Goal: Task Accomplishment & Management: Check status

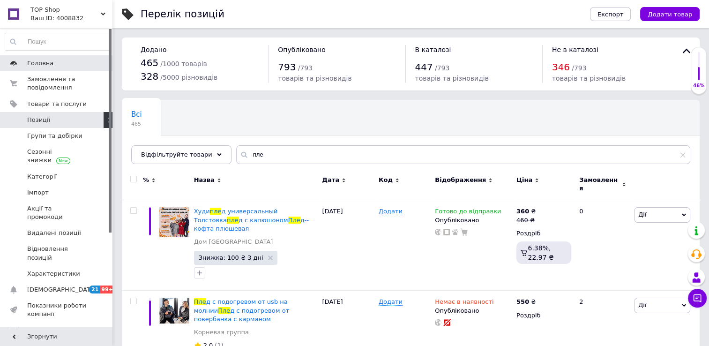
click at [28, 70] on link "Головна" at bounding box center [57, 63] width 115 height 16
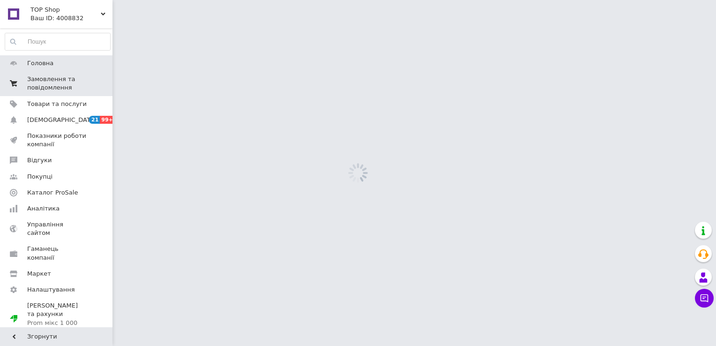
click at [33, 76] on span "Замовлення та повідомлення" at bounding box center [56, 83] width 59 height 17
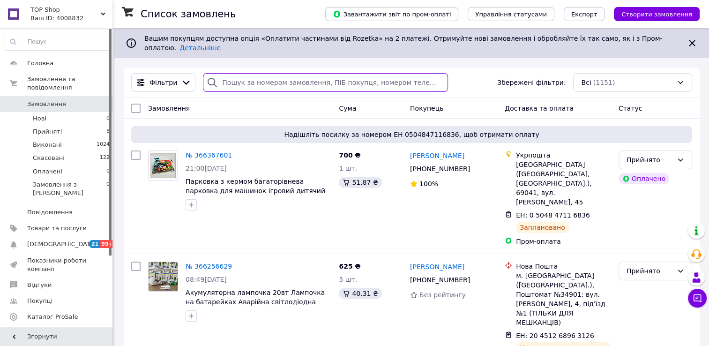
click at [402, 81] on input "search" at bounding box center [325, 82] width 245 height 19
paste input "20451267134068"
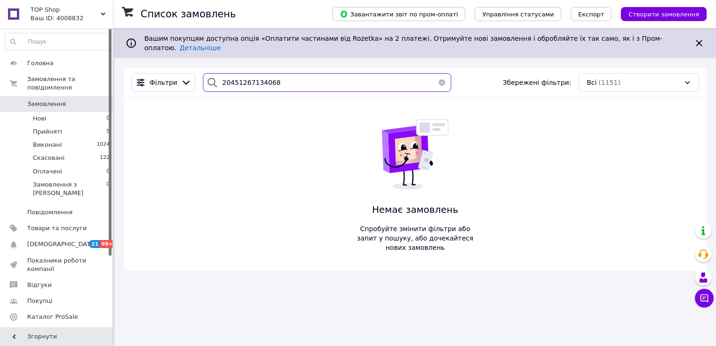
type input "20451267134068"
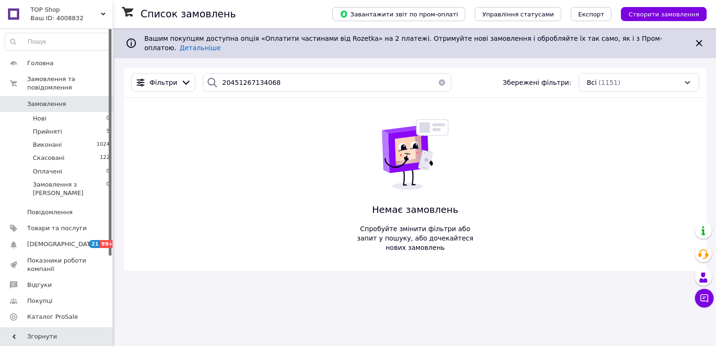
click at [437, 80] on button "button" at bounding box center [441, 82] width 19 height 19
